Goal: Task Accomplishment & Management: Use online tool/utility

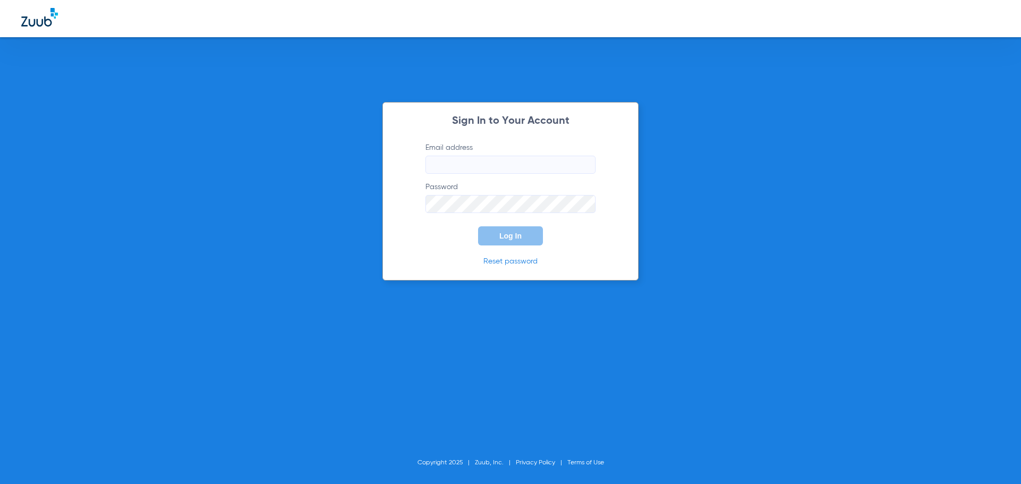
type input "[EMAIL_ADDRESS][DOMAIN_NAME]"
click at [518, 237] on span "Log In" at bounding box center [510, 236] width 22 height 9
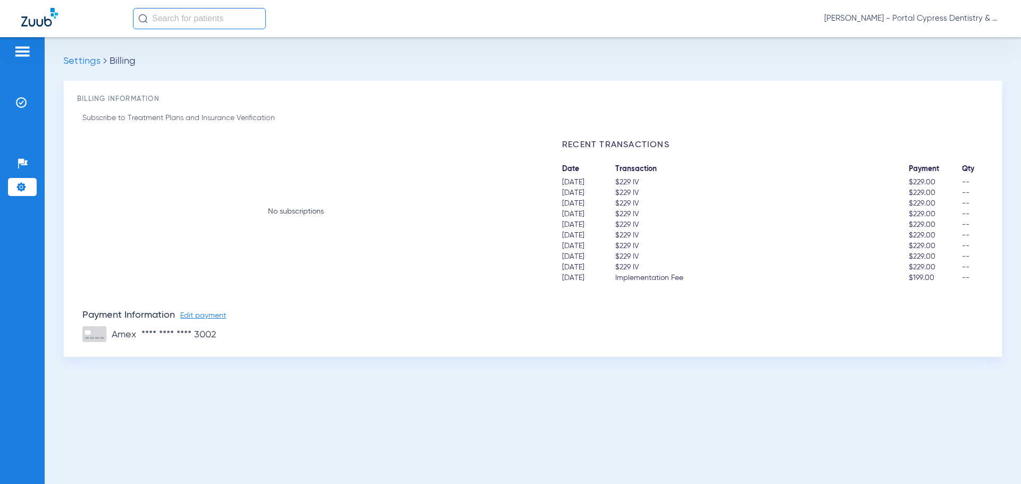
click at [49, 26] on img at bounding box center [39, 17] width 37 height 19
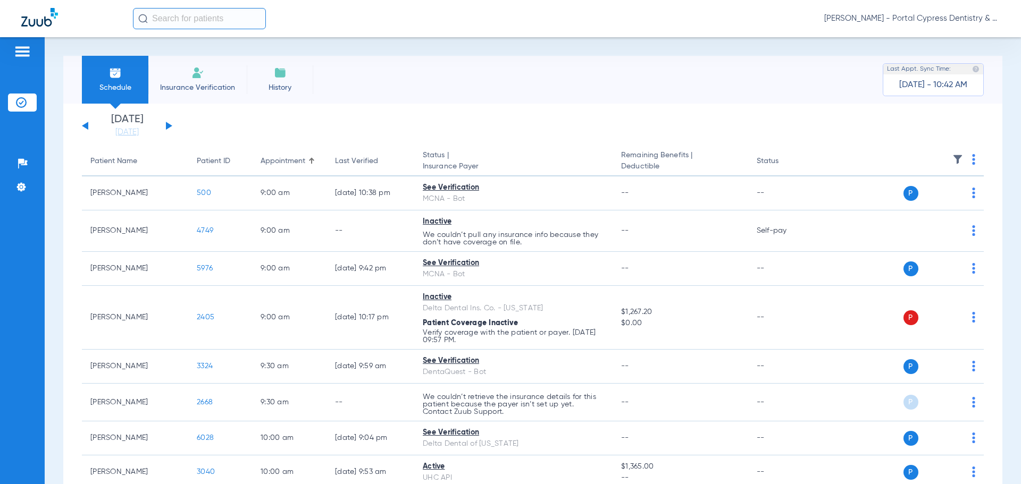
click at [170, 125] on button at bounding box center [169, 126] width 6 height 8
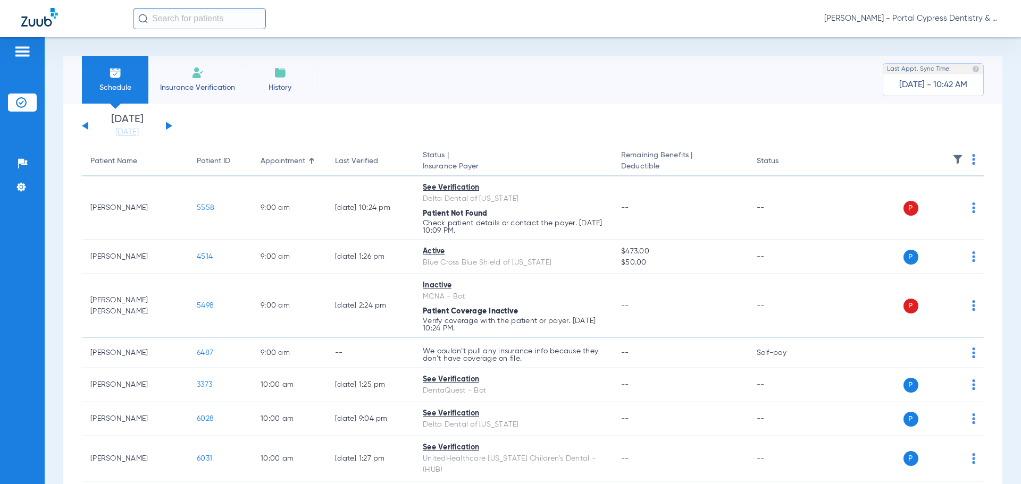
click at [963, 160] on th at bounding box center [902, 162] width 164 height 30
click at [972, 160] on img at bounding box center [973, 159] width 3 height 11
click at [919, 204] on span "Verify All" at bounding box center [925, 201] width 66 height 7
